Goal: Find specific page/section: Find specific page/section

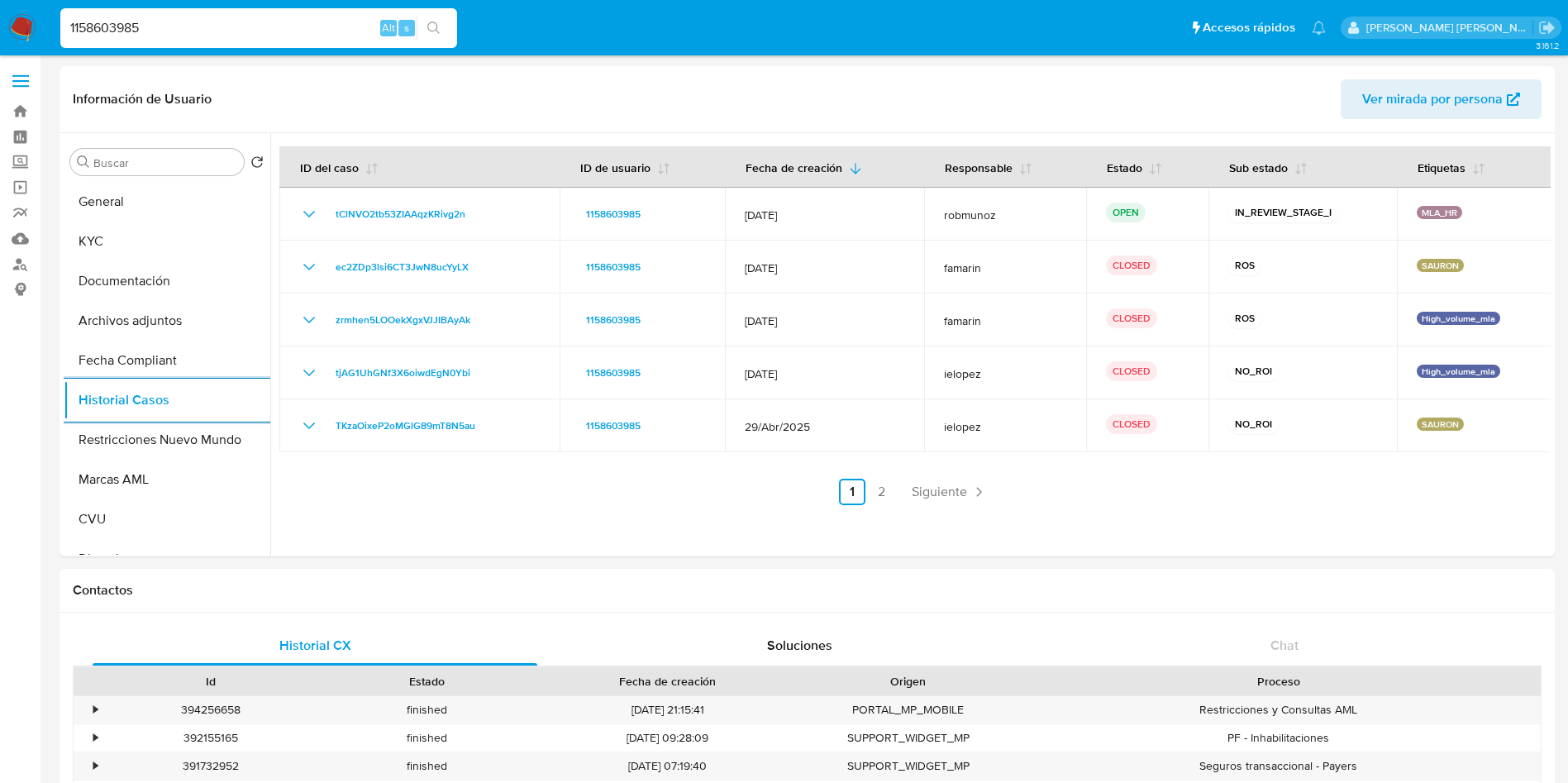
select select "10"
drag, startPoint x: 0, startPoint y: 0, endPoint x: 0, endPoint y: 29, distance: 29.0
click at [0, 29] on nav "Pausado Ver notificaciones 1158603985 Alt s Accesos rápidos Presiona las siguie…" at bounding box center [784, 28] width 1568 height 55
paste input "39787477"
type input "39787477"
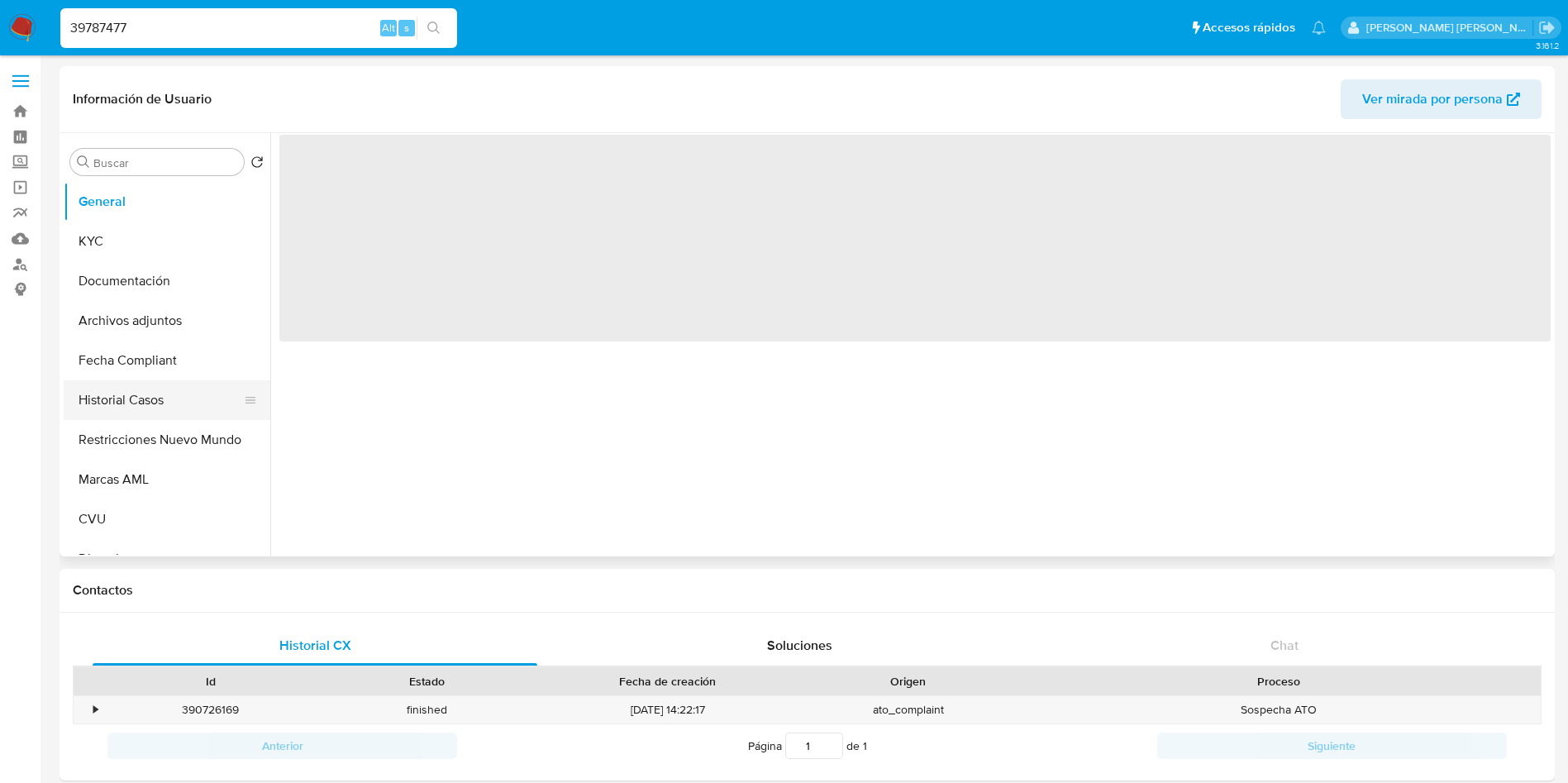
select select "10"
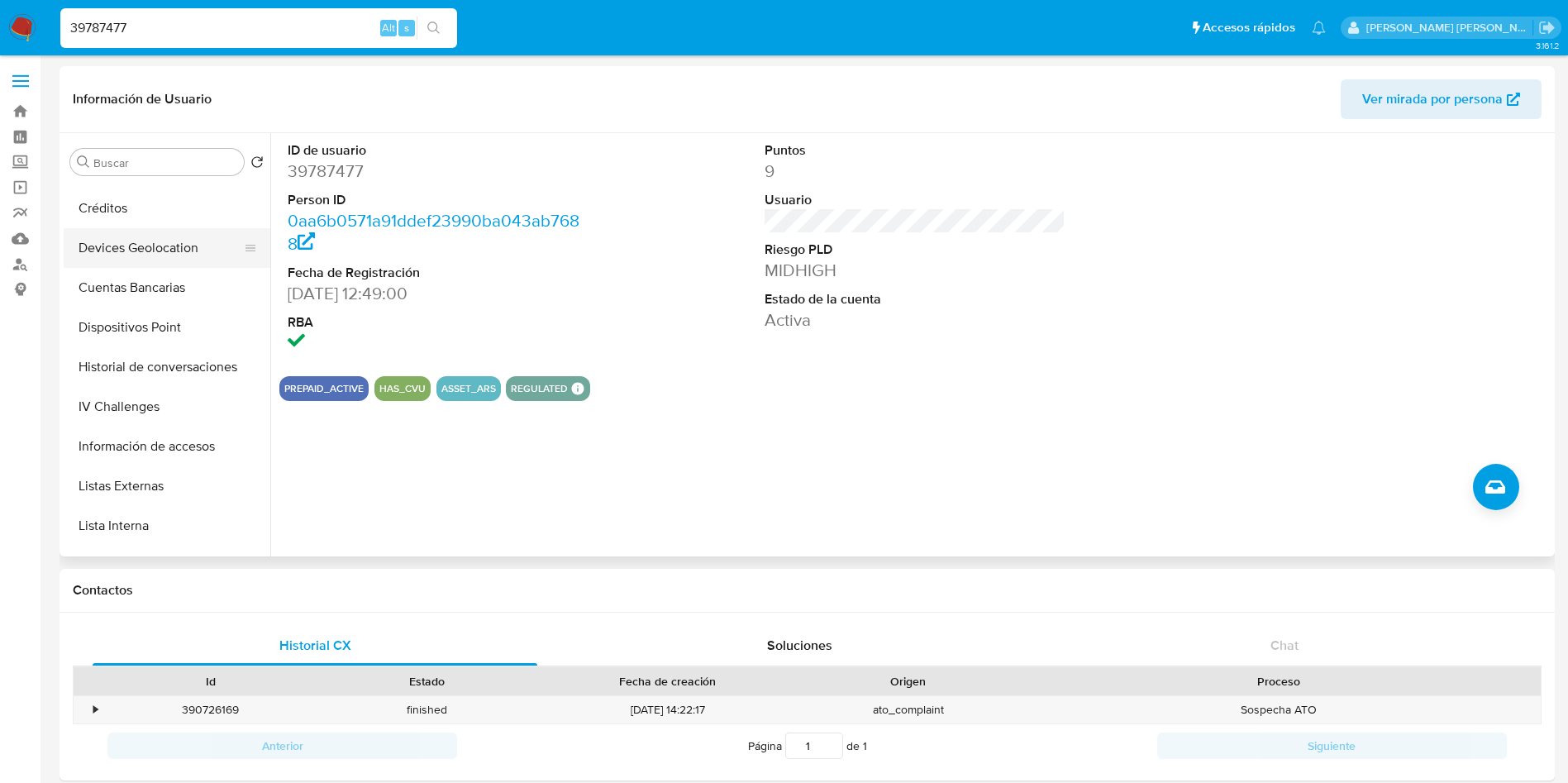
scroll to position [744, 0]
click at [136, 358] on button "Lista Interna" at bounding box center [161, 370] width 193 height 39
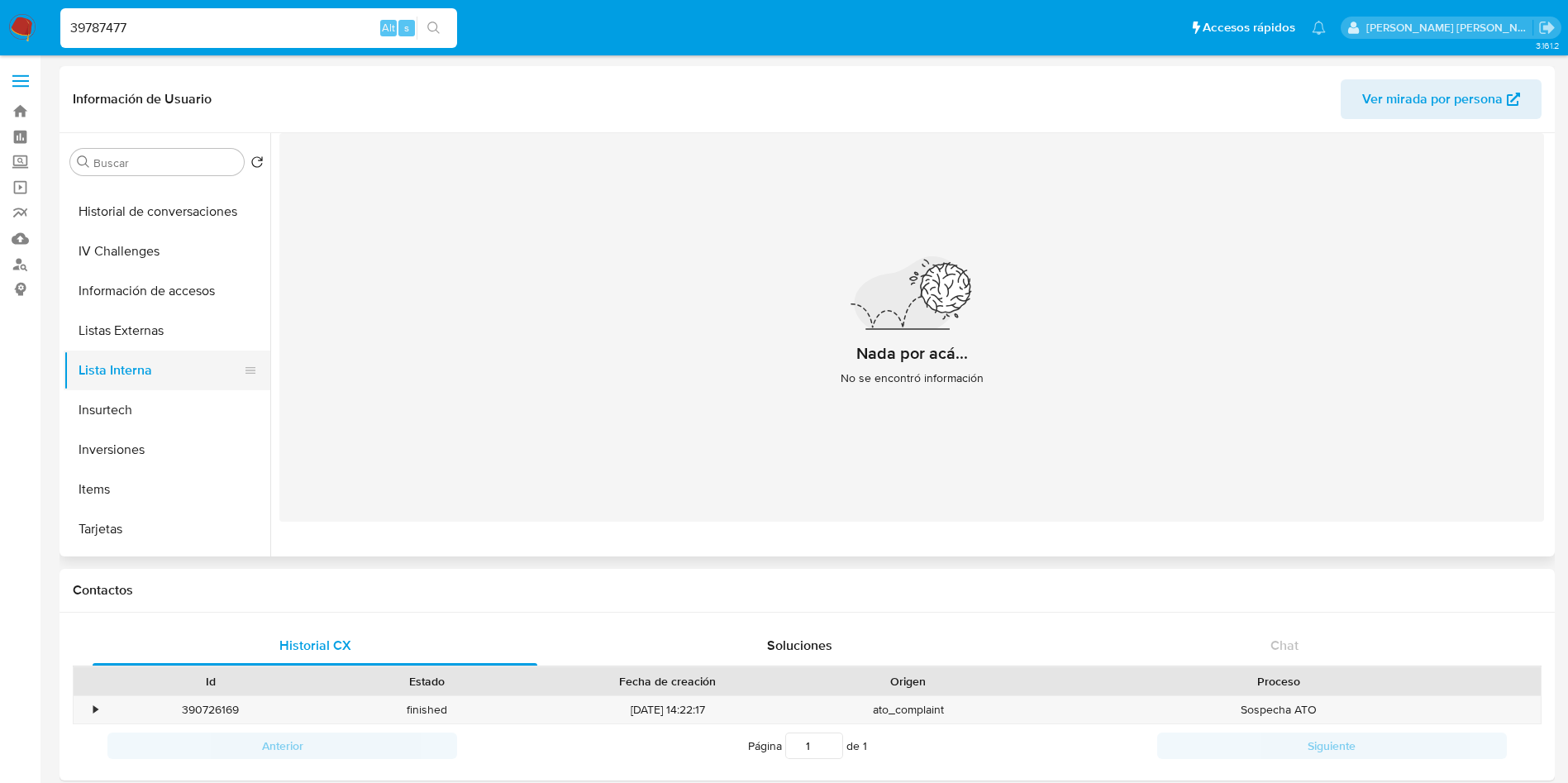
click at [130, 373] on button "Lista Interna" at bounding box center [161, 370] width 193 height 39
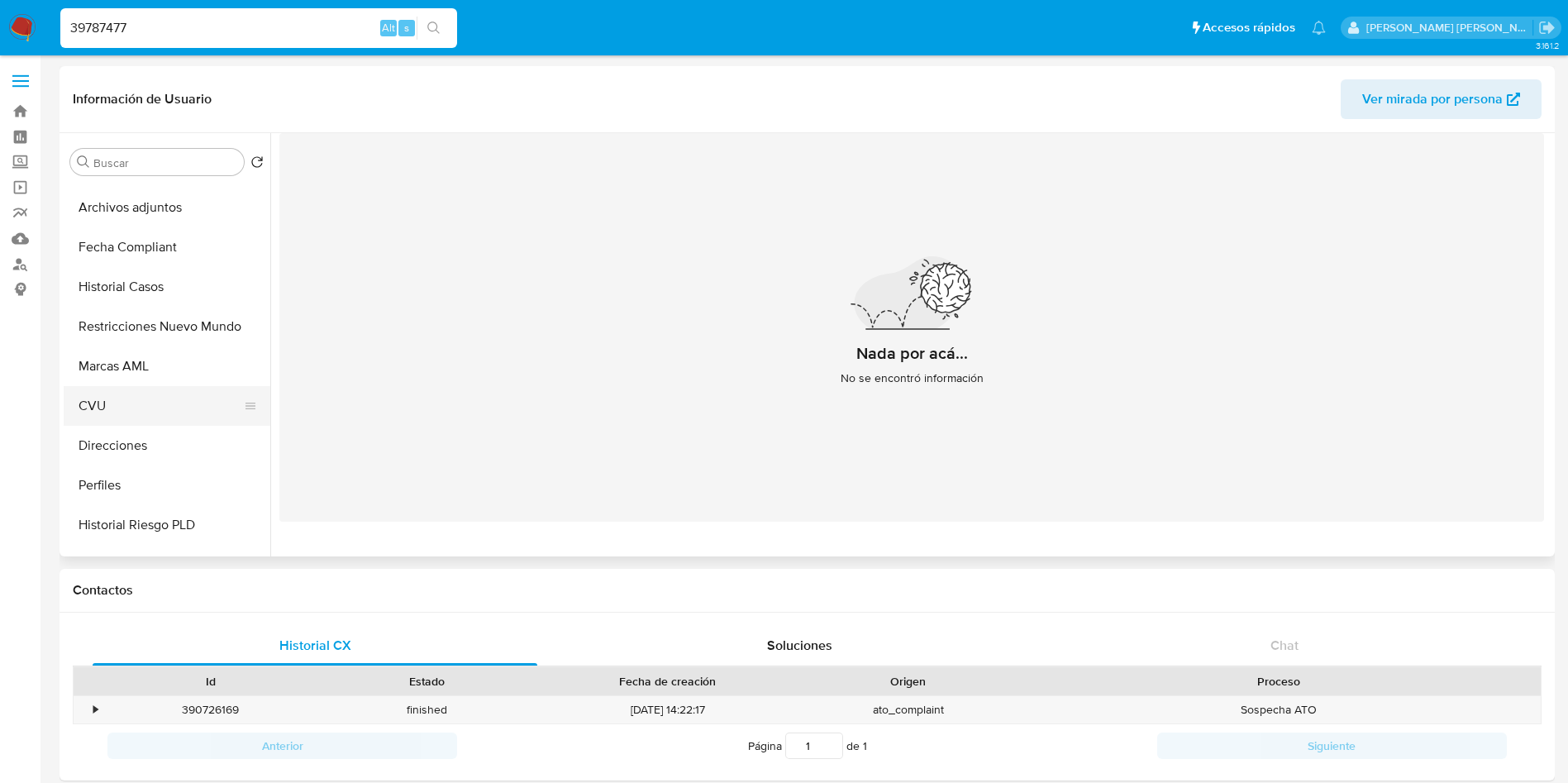
scroll to position [0, 0]
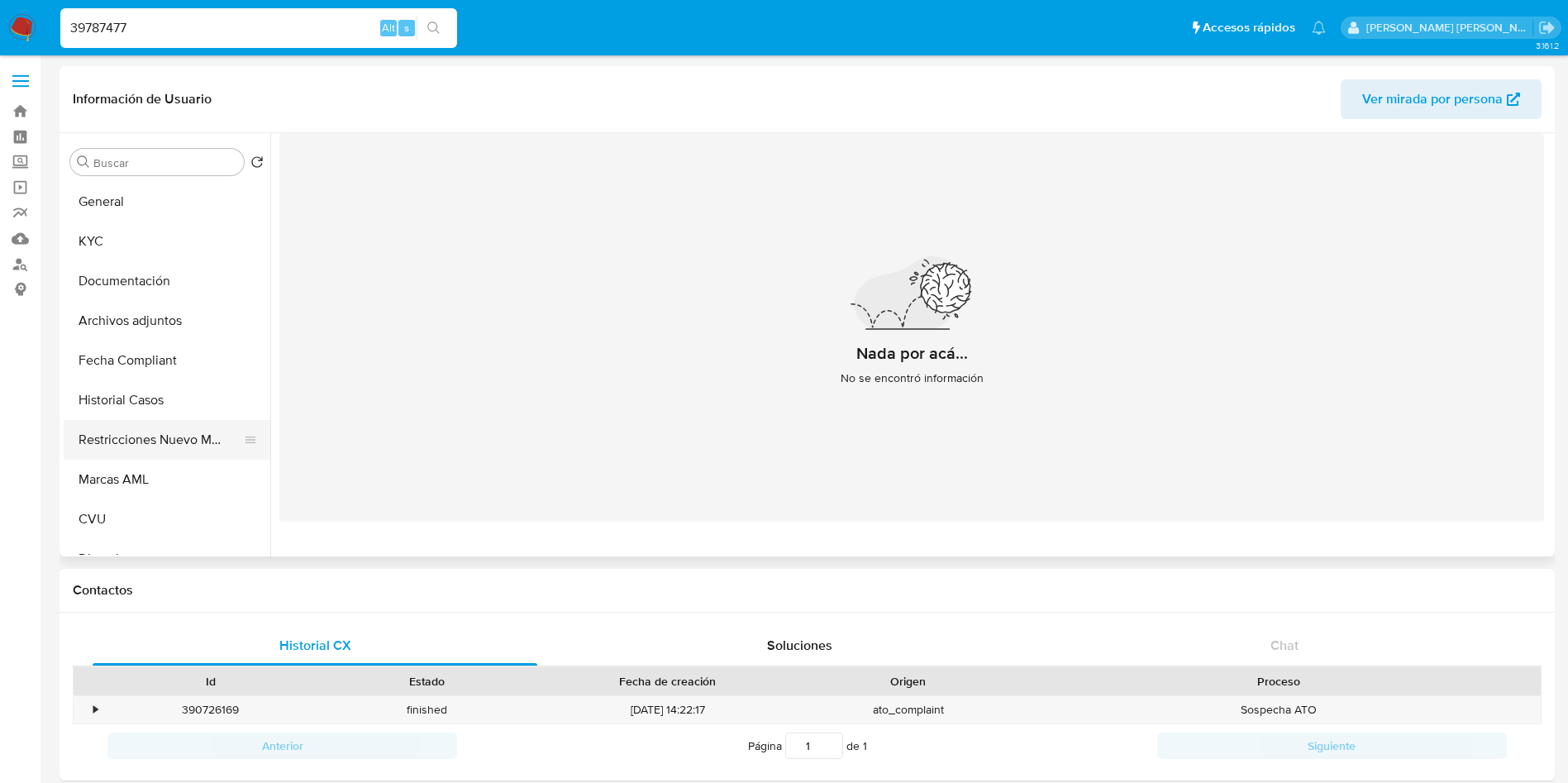
click at [145, 448] on button "Restricciones Nuevo Mundo" at bounding box center [161, 440] width 193 height 39
